Goal: Find specific fact: Find specific fact

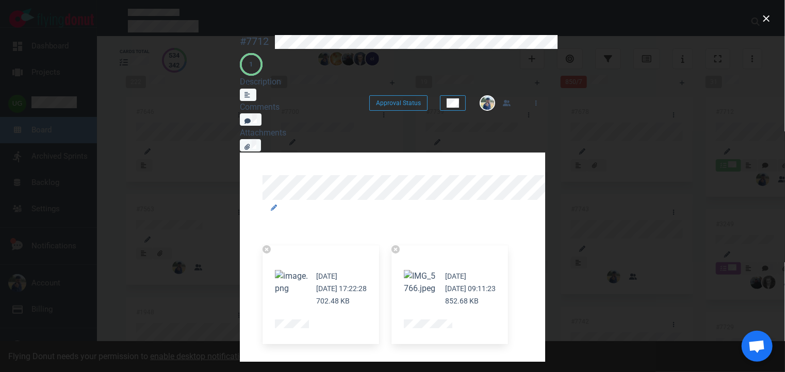
click at [240, 36] on div "#7712" at bounding box center [254, 41] width 29 height 13
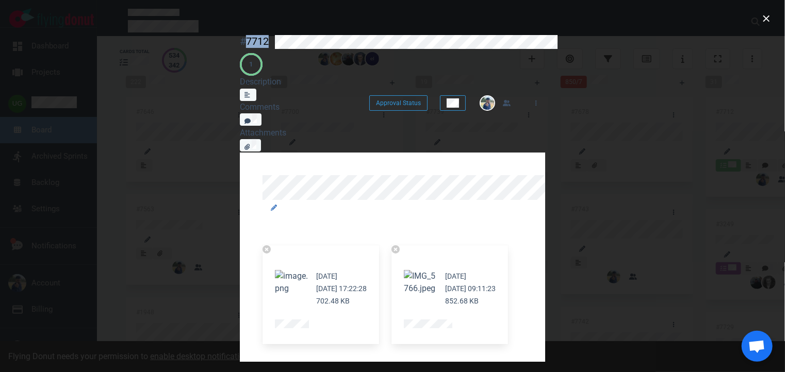
click at [240, 36] on div "#7712" at bounding box center [254, 41] width 29 height 13
copy div "#7712"
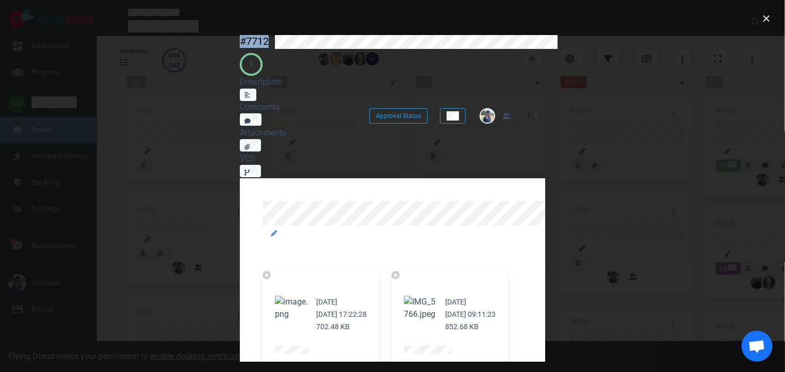
click at [529, 265] on div "[DATE] [DATE] 17:22:28 702.48 KB [DATE] [DATE] 09:11:23 852.68 KB" at bounding box center [392, 360] width 272 height 190
click at [763, 23] on button "close" at bounding box center [766, 18] width 17 height 17
